Goal: Task Accomplishment & Management: Manage account settings

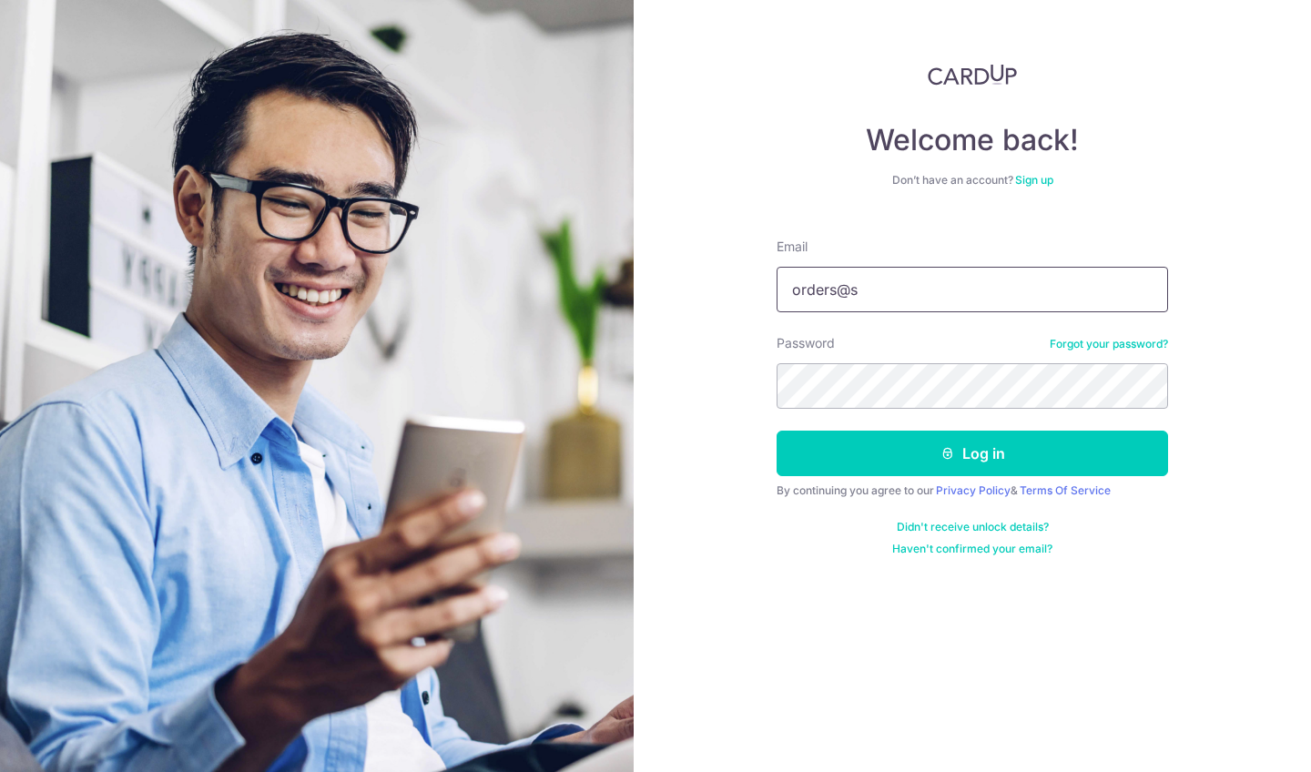
type input "Orders@soicoco.com"
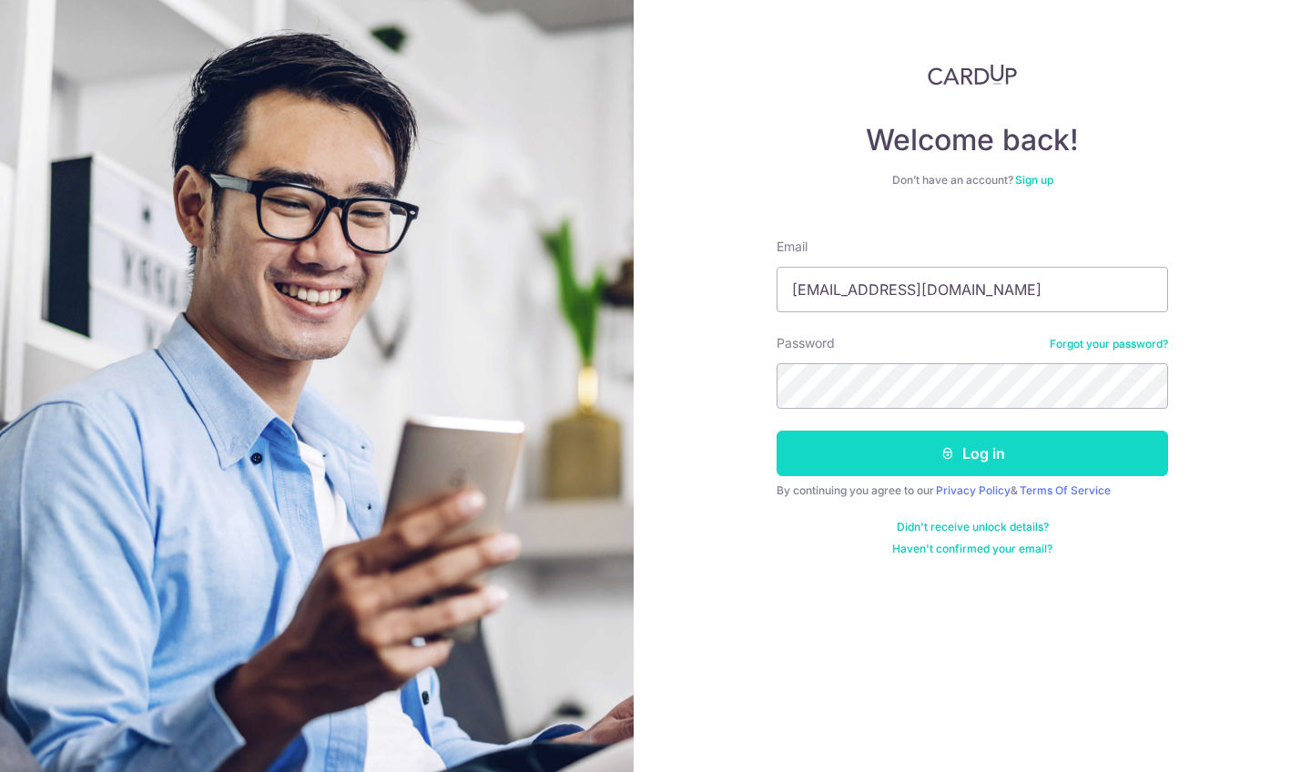
click at [887, 462] on button "Log in" at bounding box center [971, 453] width 391 height 46
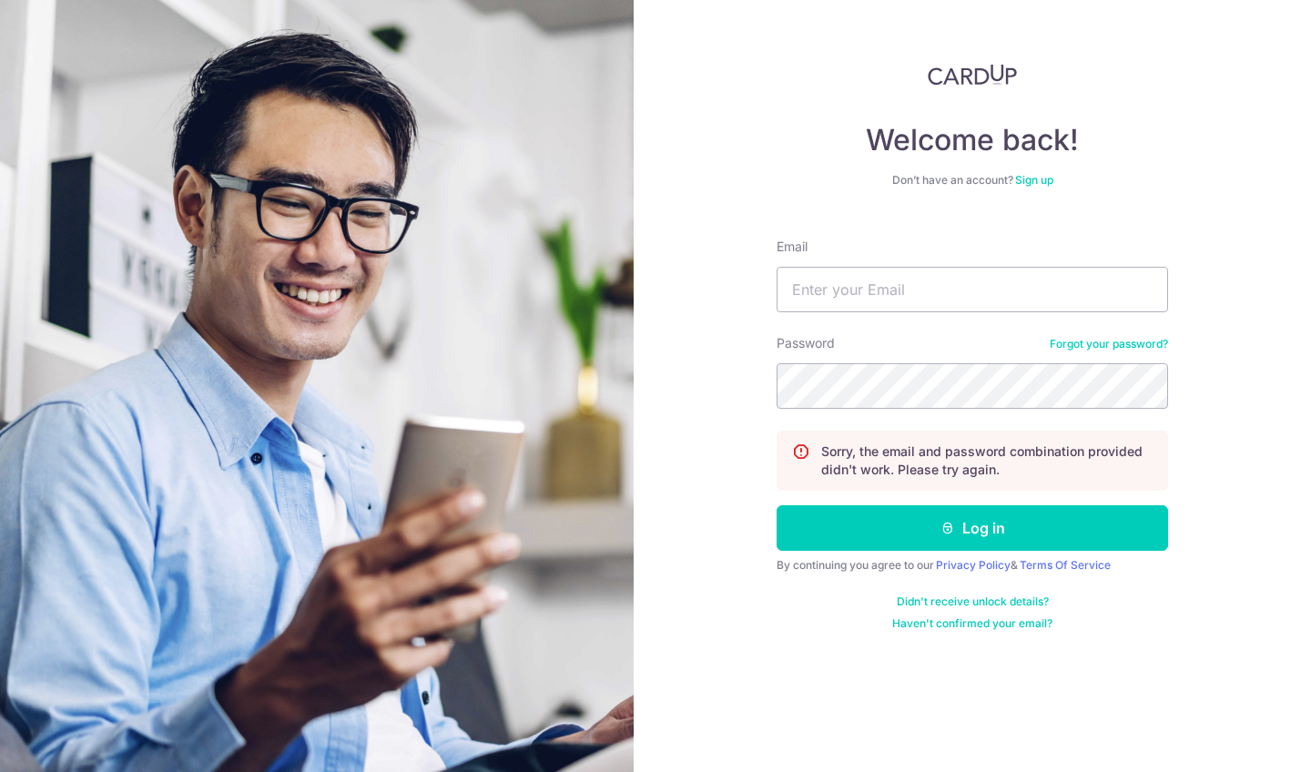
click at [1145, 351] on div "Password Forgot your password?" at bounding box center [971, 371] width 391 height 75
click at [1113, 341] on link "Forgot your password?" at bounding box center [1108, 344] width 118 height 15
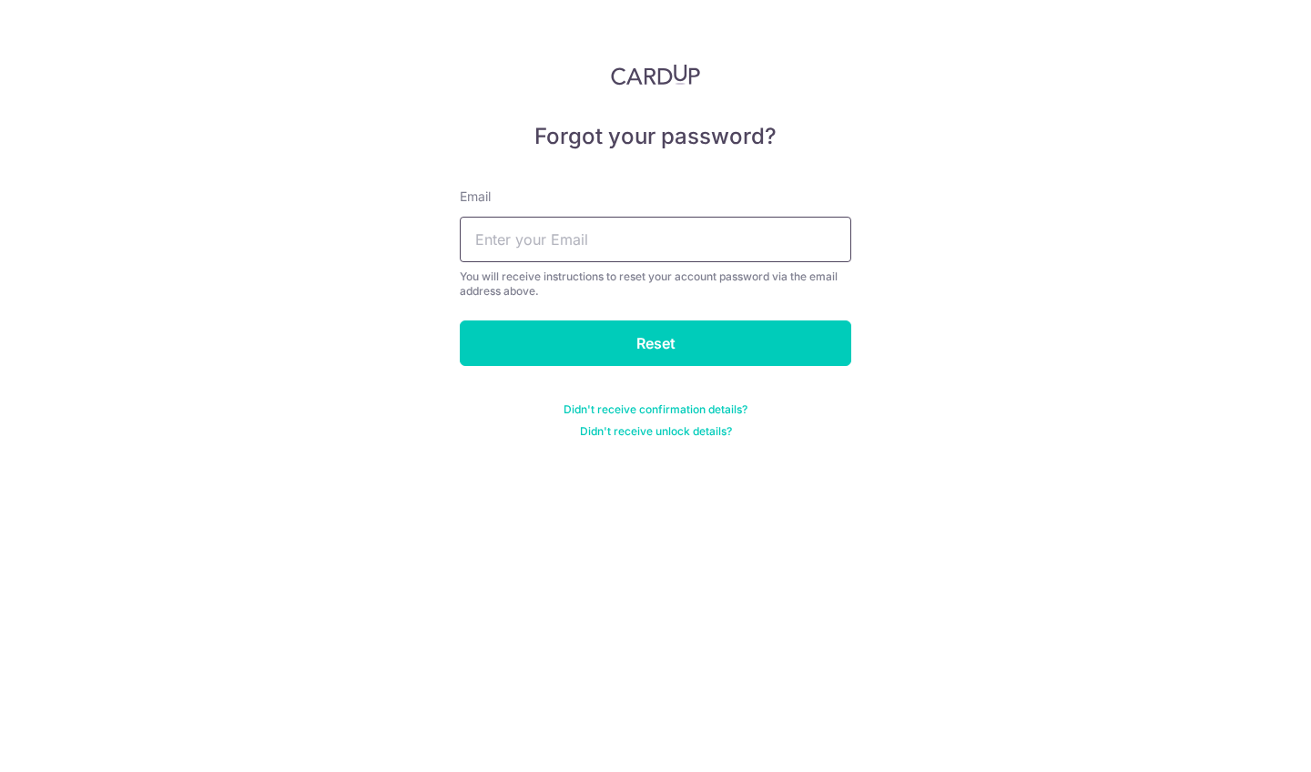
click at [554, 250] on input "text" at bounding box center [655, 240] width 391 height 46
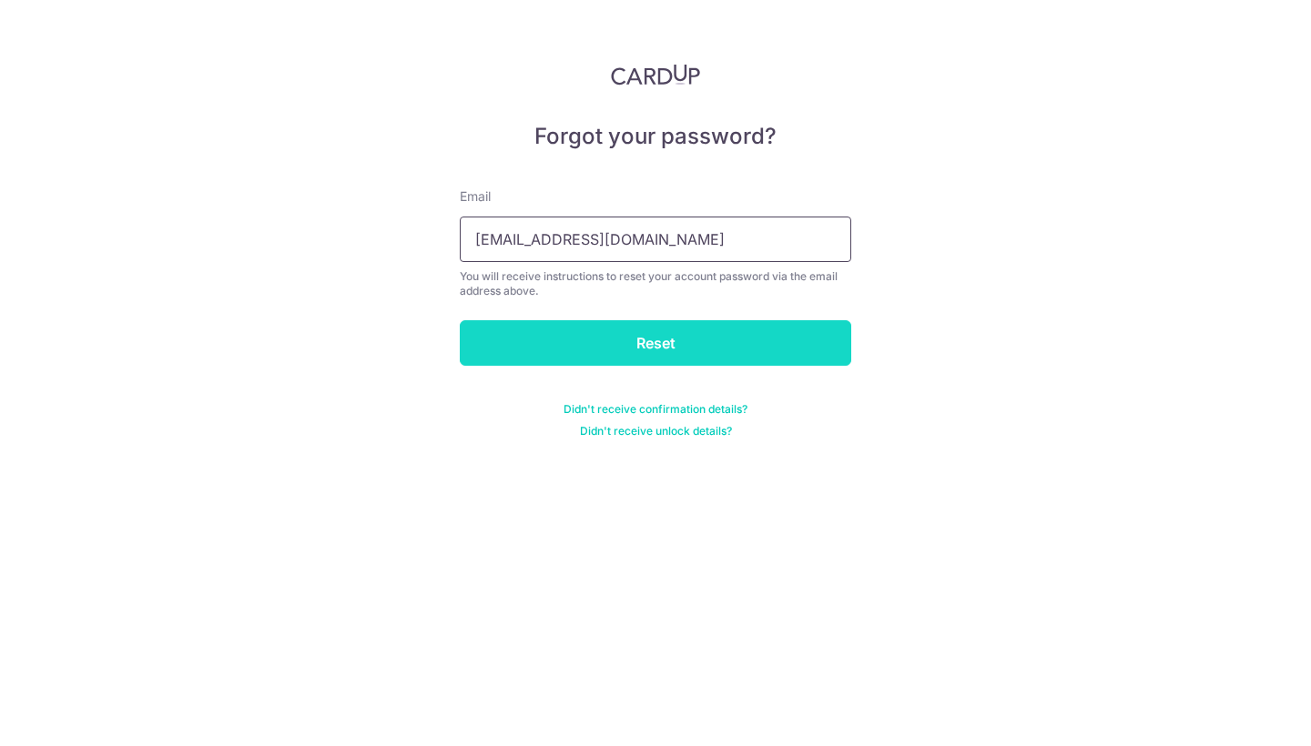
type input "[EMAIL_ADDRESS][DOMAIN_NAME]"
click at [730, 345] on input "Reset" at bounding box center [655, 343] width 391 height 46
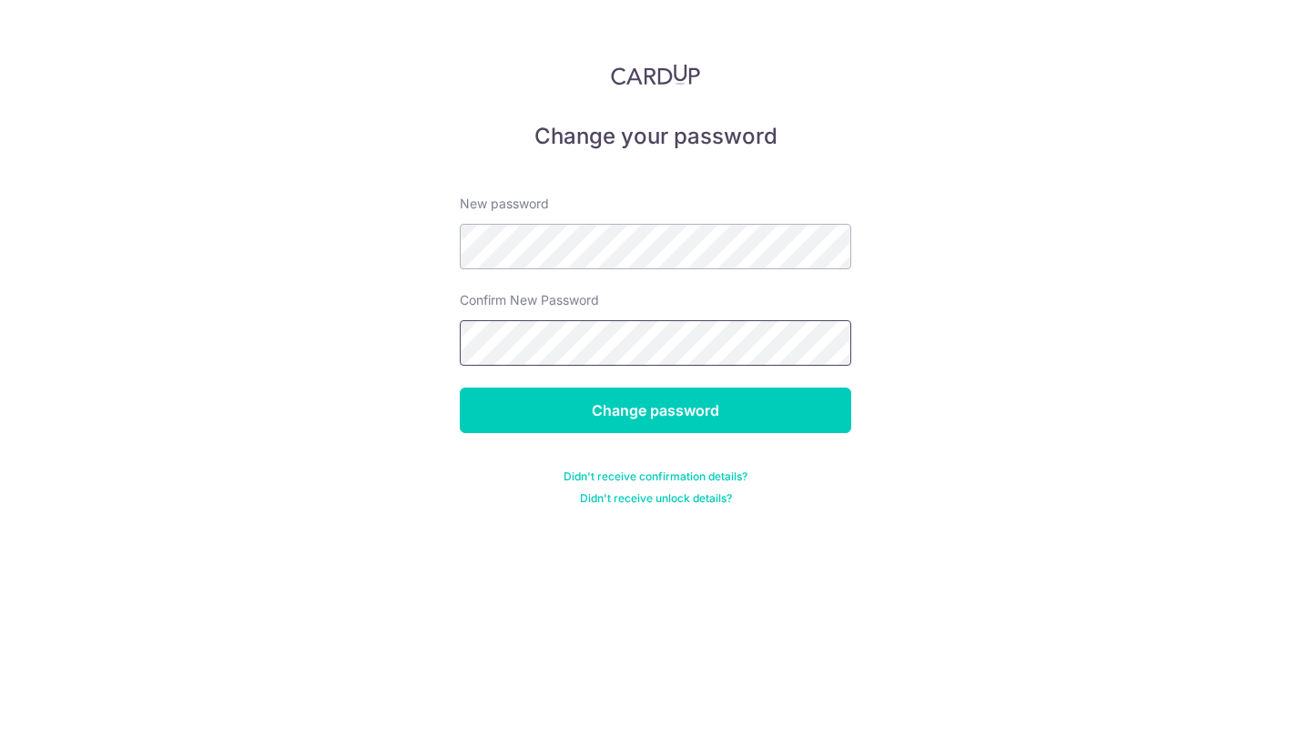
click at [655, 410] on input "Change password" at bounding box center [655, 411] width 391 height 46
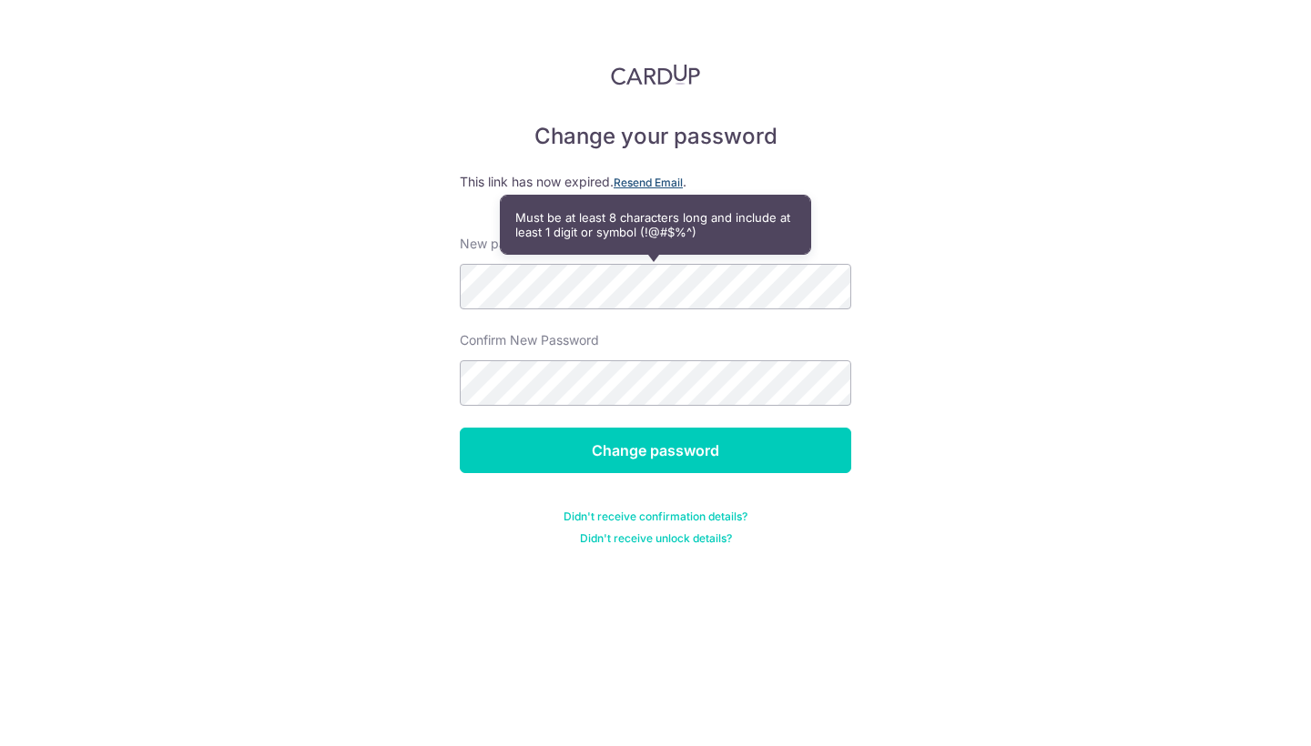
click at [657, 178] on u "Resend Email" at bounding box center [647, 183] width 69 height 14
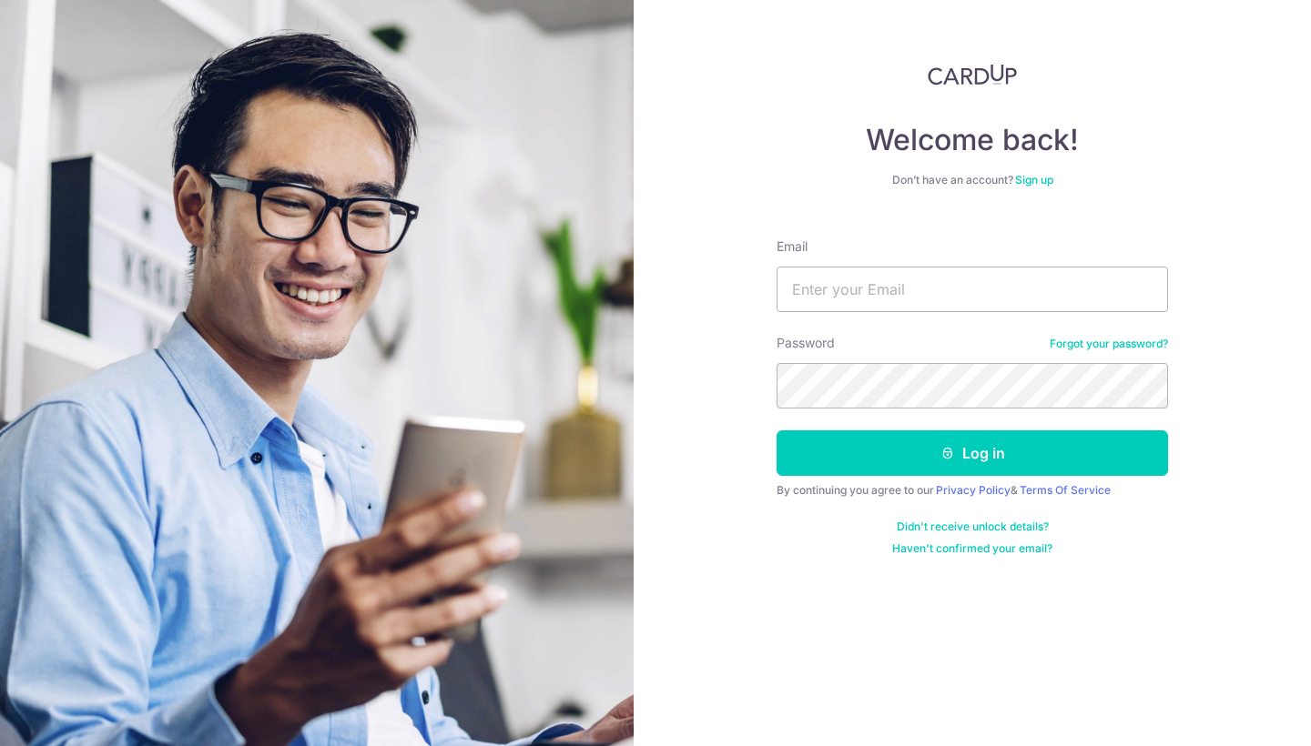
type input "r"
type input "[EMAIL_ADDRESS][DOMAIN_NAME]"
click at [972, 453] on button "Log in" at bounding box center [971, 453] width 391 height 46
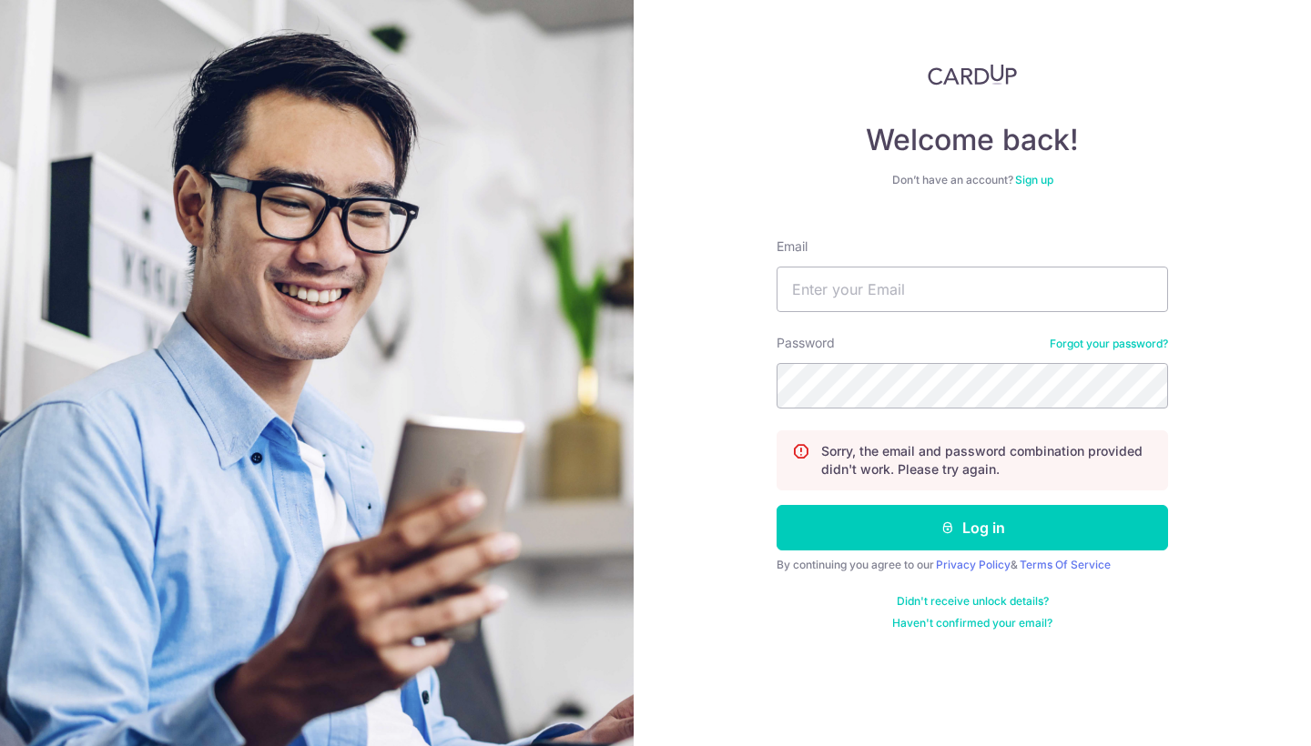
click at [1093, 349] on link "Forgot your password?" at bounding box center [1108, 344] width 118 height 15
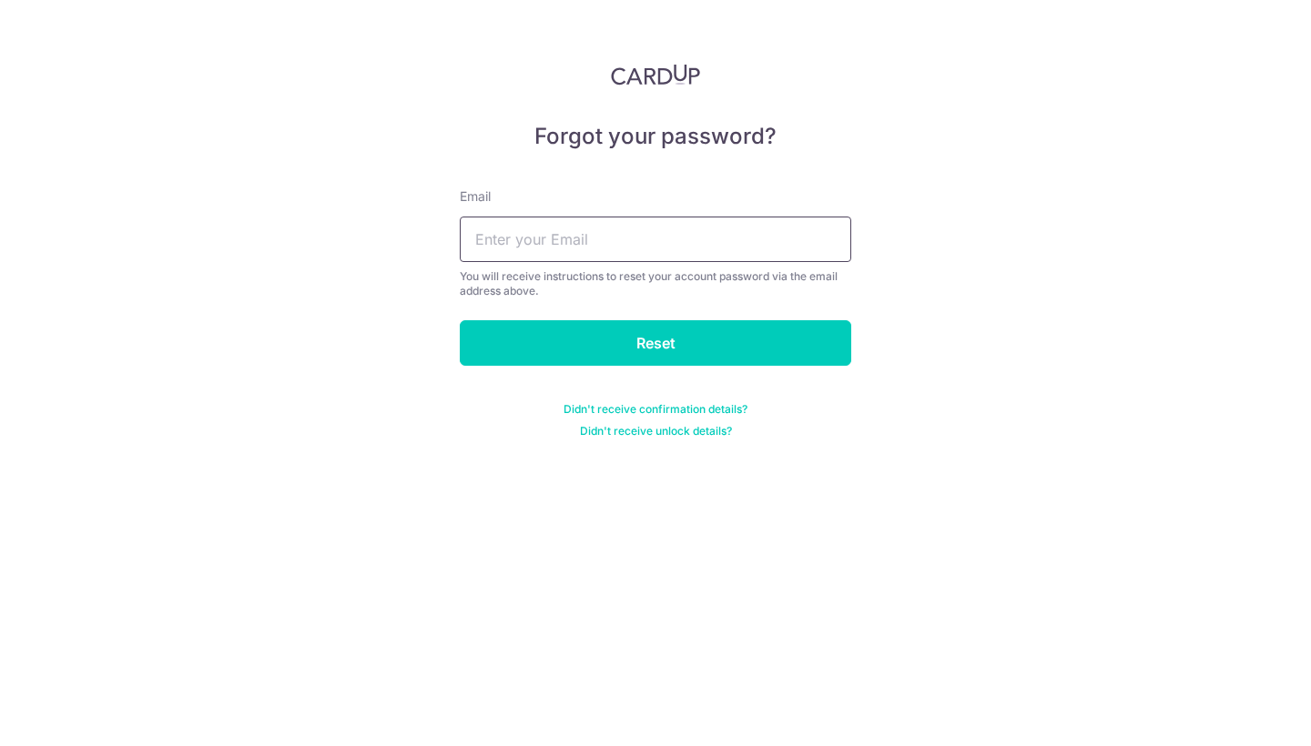
click at [599, 262] on div "Email You will receive instructions to reset your account password via the emai…" at bounding box center [655, 242] width 391 height 111
click at [573, 238] on input "text" at bounding box center [655, 240] width 391 height 46
type input "orders@soicoco.com"
click at [655, 343] on input "Reset" at bounding box center [655, 343] width 391 height 46
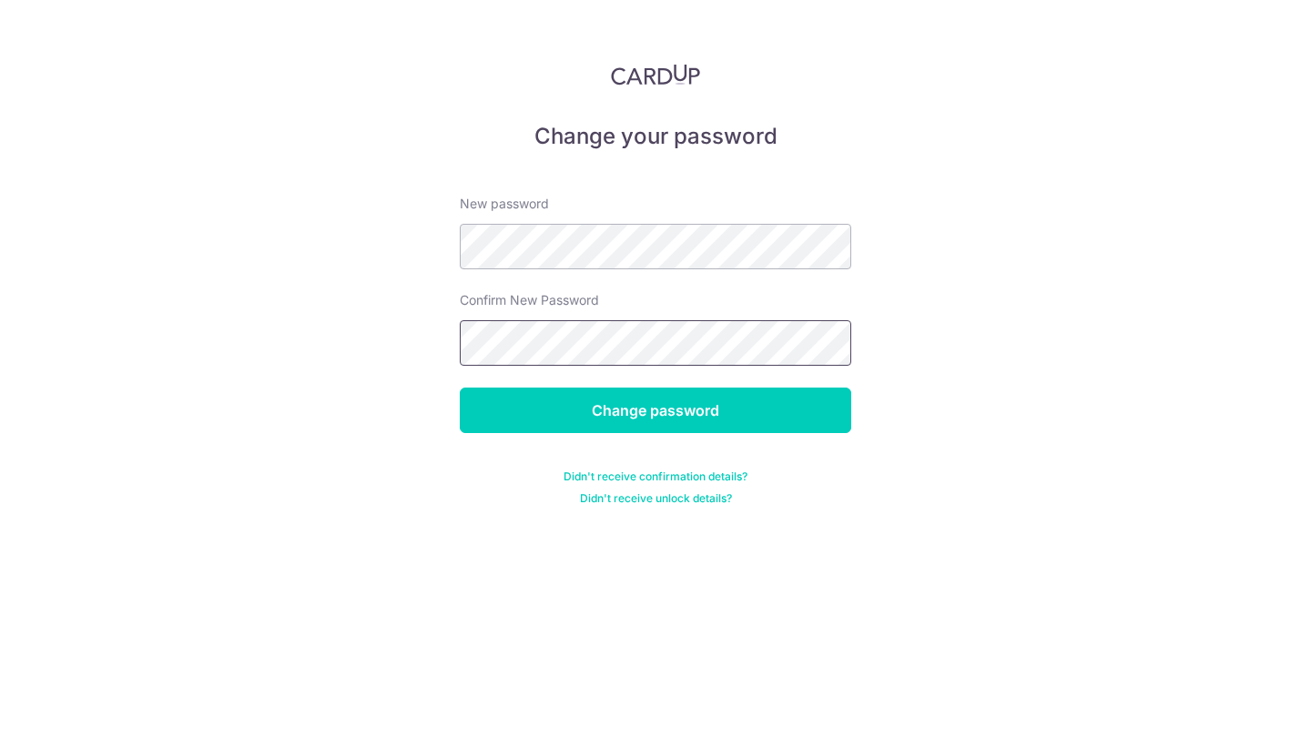
click at [655, 410] on input "Change password" at bounding box center [655, 411] width 391 height 46
